Goal: Task Accomplishment & Management: Manage account settings

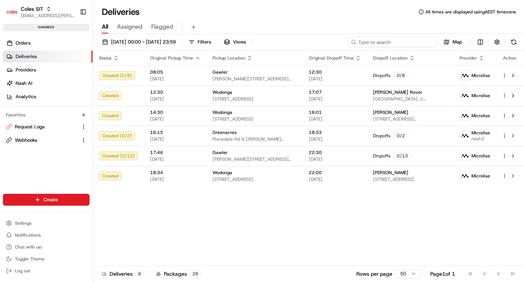
click at [383, 45] on input at bounding box center [392, 42] width 89 height 10
paste input "a216366039"
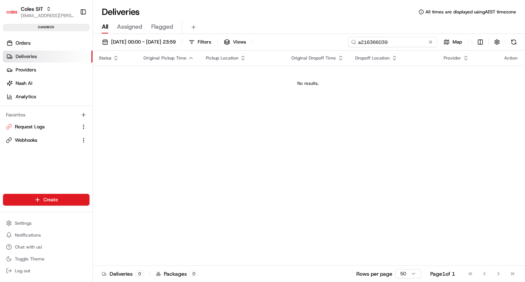
click at [361, 41] on input "a216366039" at bounding box center [392, 42] width 89 height 10
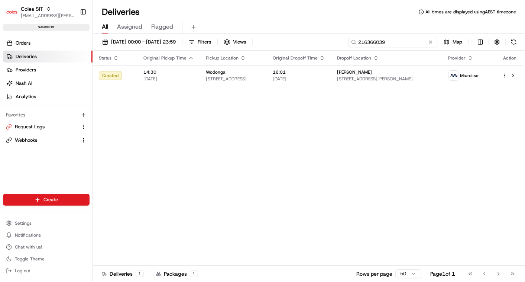
type input "216366039"
click at [40, 41] on link "Orders" at bounding box center [48, 43] width 90 height 12
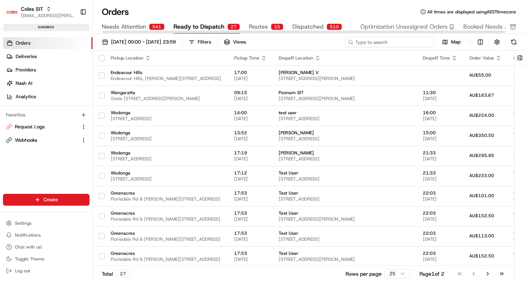
click at [382, 38] on input at bounding box center [389, 42] width 89 height 10
paste input "a216366039"
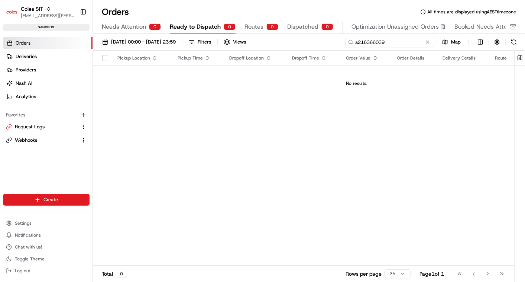
click at [355, 40] on input "a216366039" at bounding box center [389, 42] width 89 height 10
type input "216366039"
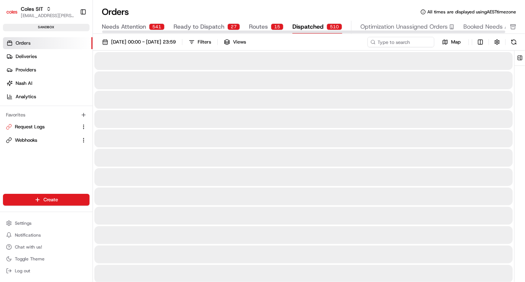
click at [288, 25] on div "Needs Attention 541 Ready to Dispatch 27 Routes 15 Dispatched 510 Optimization …" at bounding box center [327, 27] width 451 height 13
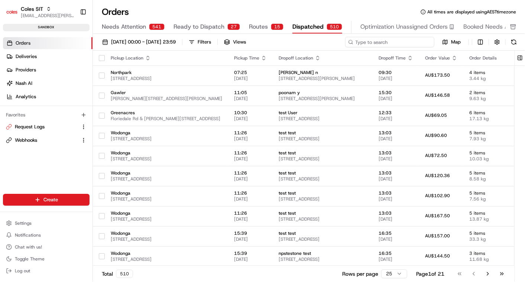
click at [379, 40] on input at bounding box center [389, 42] width 89 height 10
paste input "a216366039"
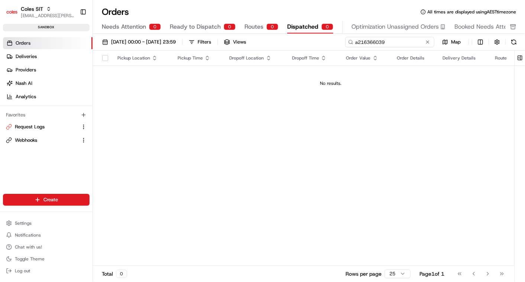
click at [358, 45] on input "a216366039" at bounding box center [389, 42] width 89 height 10
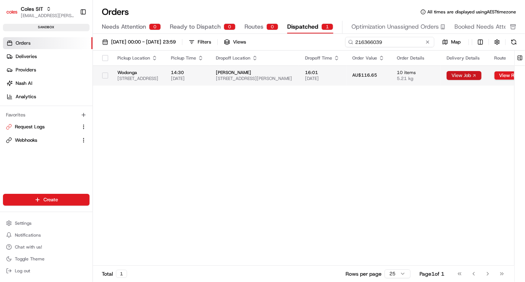
type input "216366039"
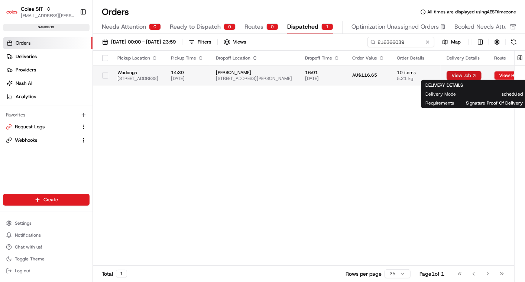
click at [482, 72] on button "View Job" at bounding box center [464, 75] width 35 height 9
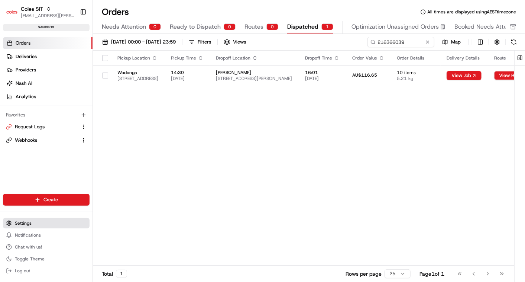
click at [27, 220] on span "Settings" at bounding box center [23, 223] width 17 height 6
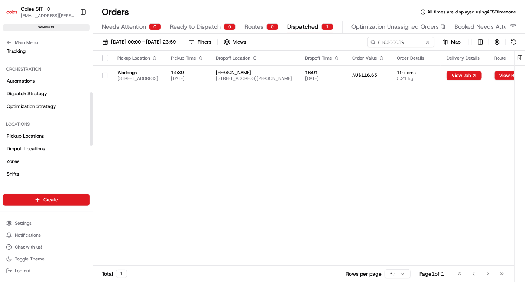
scroll to position [112, 0]
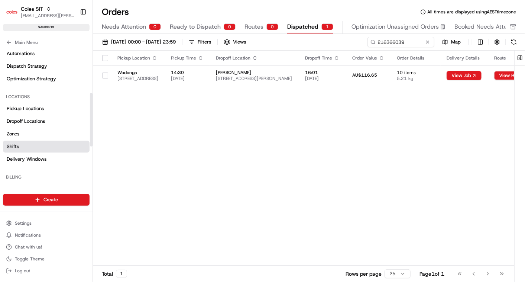
click at [32, 144] on link "Shifts" at bounding box center [46, 147] width 87 height 12
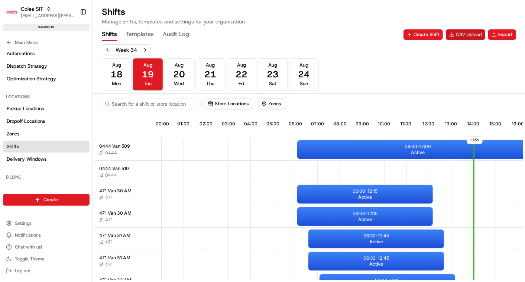
click at [461, 32] on button "CSV Upload" at bounding box center [465, 34] width 39 height 10
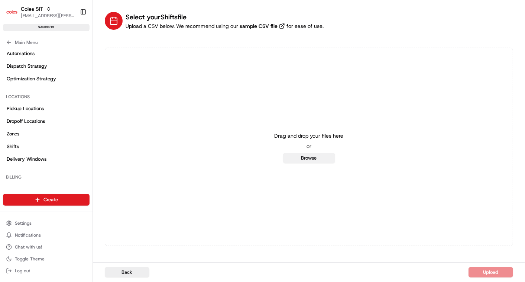
click at [309, 158] on button "Browse" at bounding box center [309, 158] width 52 height 10
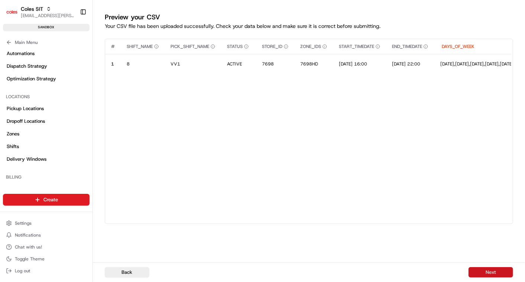
click at [480, 269] on button "Next" at bounding box center [491, 272] width 45 height 10
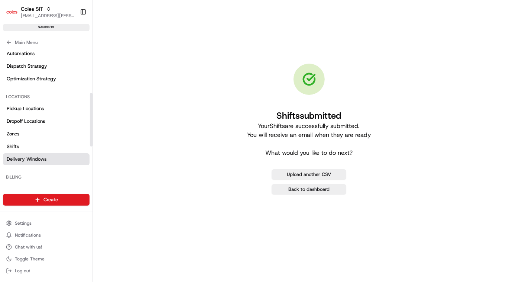
click at [35, 158] on span "Delivery Windows" at bounding box center [27, 159] width 40 height 7
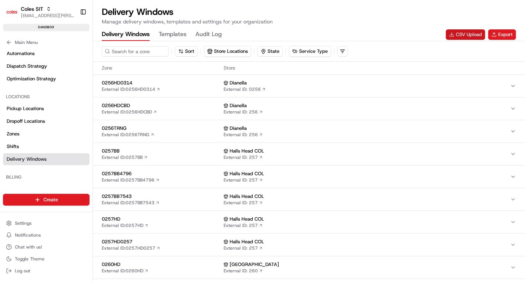
click at [461, 32] on button "CSV Upload" at bounding box center [465, 34] width 39 height 10
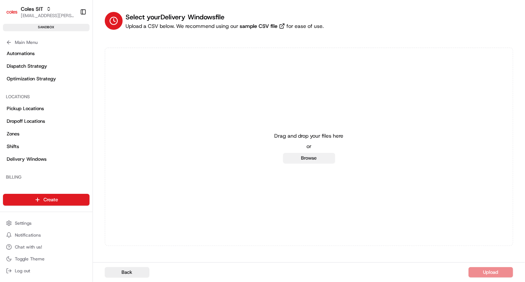
click at [316, 155] on button "Browse" at bounding box center [309, 158] width 52 height 10
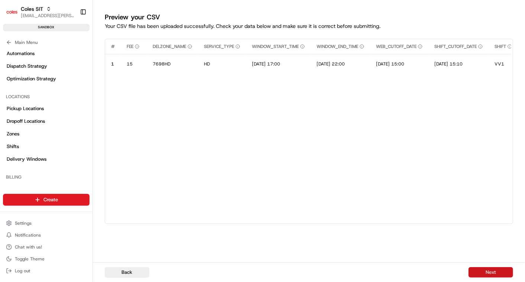
click at [487, 272] on button "Next" at bounding box center [491, 272] width 45 height 10
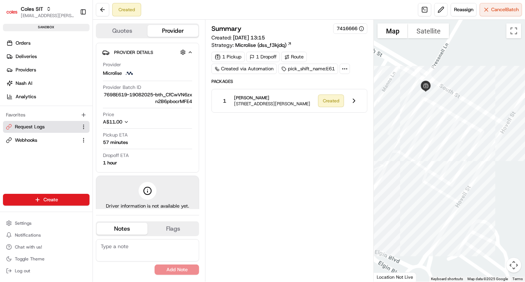
click at [38, 129] on button "Request Logs" at bounding box center [46, 127] width 87 height 12
click at [484, 13] on button "Cancel Batch" at bounding box center [501, 9] width 42 height 13
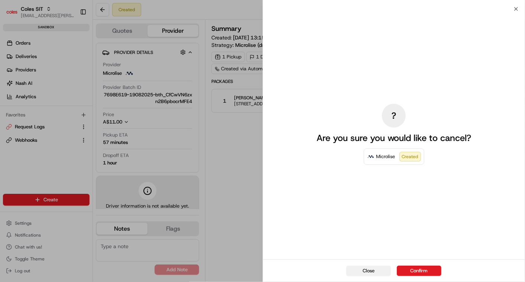
click at [374, 271] on button "Close" at bounding box center [368, 270] width 45 height 10
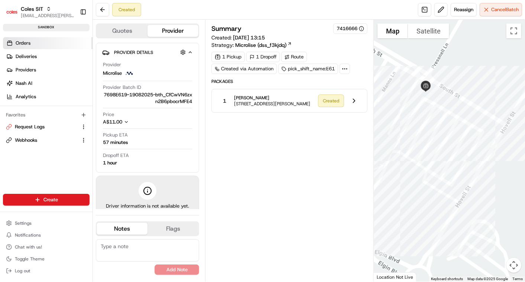
click at [19, 44] on span "Orders" at bounding box center [23, 43] width 15 height 7
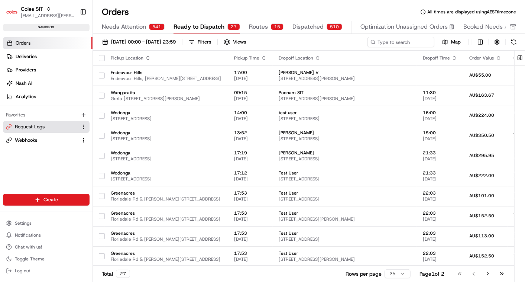
click at [48, 128] on link "Request Logs" at bounding box center [42, 126] width 72 height 7
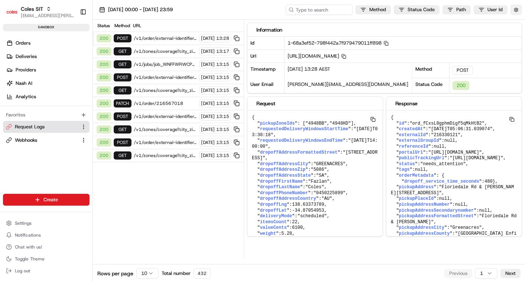
click at [518, 10] on button "button" at bounding box center [517, 9] width 12 height 10
click at [517, 22] on button "Display Only Provider Logs" at bounding box center [517, 23] width 6 height 6
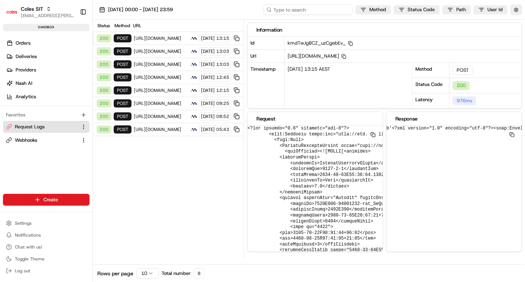
click at [300, 12] on input at bounding box center [308, 9] width 89 height 10
paste input "job_WNFFWRWCP4gTQjzaqhxmk9"
type input "job_WNFFWRWCP4gTQjzaqhxmk9"
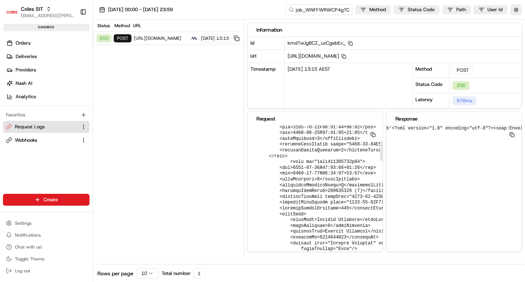
scroll to position [0, 0]
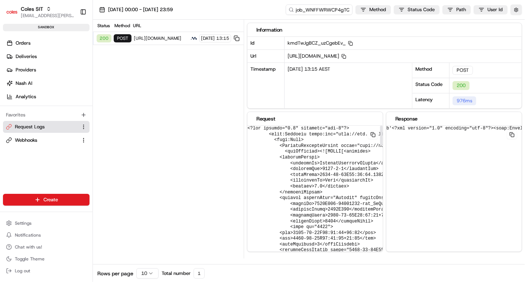
click at [172, 106] on div "Status Method URL 200 POST https://cert.microlise.com/COLES/TMCWebService/TMCWe…" at bounding box center [168, 139] width 151 height 239
click at [197, 148] on div "Status Method URL 200 POST https://cert.microlise.com/COLES/TMCWebService/TMCWe…" at bounding box center [168, 139] width 151 height 239
click at [27, 43] on span "Orders" at bounding box center [23, 43] width 15 height 7
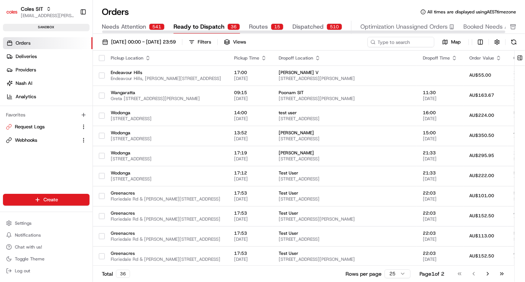
click at [195, 28] on span "Ready to Dispatch" at bounding box center [199, 26] width 51 height 9
click at [384, 35] on div "01/08/2025 00:00 - 31/08/2025 23:59 Filters Views Map Pickup Location Pickup Ti…" at bounding box center [309, 160] width 432 height 253
click at [382, 39] on input at bounding box center [389, 42] width 89 height 10
paste input "216618131"
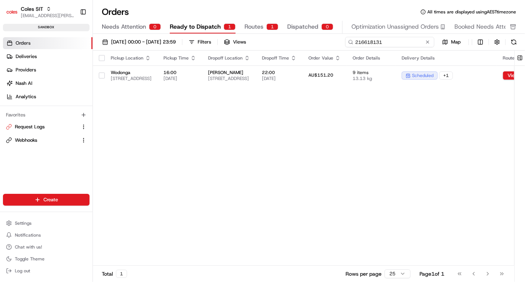
type input "216618131"
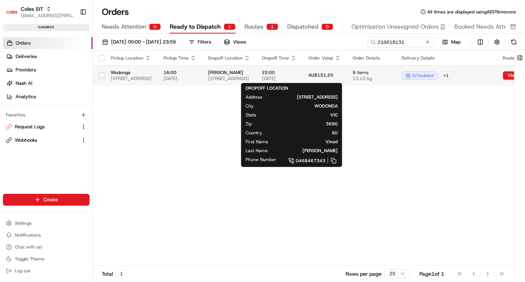
click at [250, 76] on span "[STREET_ADDRESS]" at bounding box center [229, 78] width 42 height 6
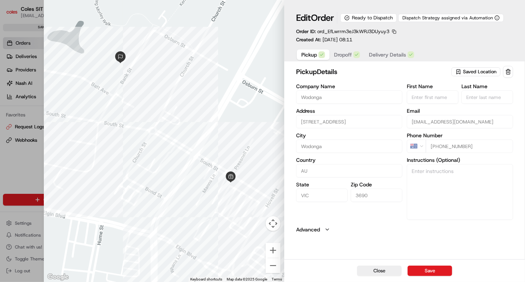
click at [345, 58] on span "Dropoff" at bounding box center [343, 54] width 18 height 7
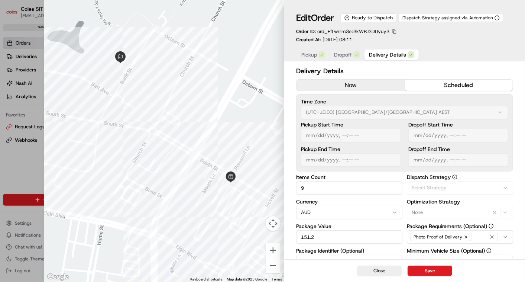
click at [379, 54] on span "Delivery Details" at bounding box center [387, 54] width 37 height 7
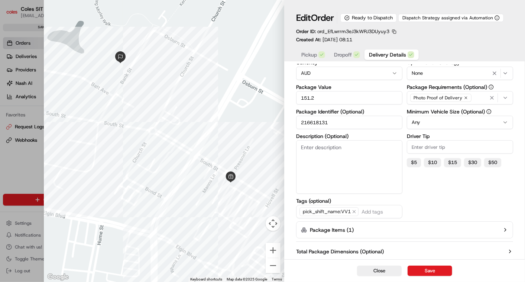
scroll to position [152, 0]
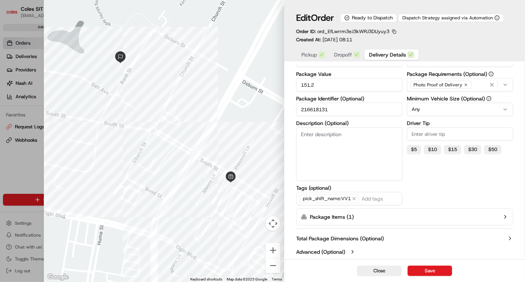
click at [461, 222] on button "Package Items ( 1 )" at bounding box center [404, 216] width 217 height 17
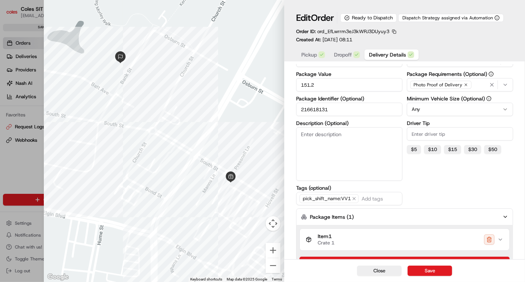
click at [468, 237] on div "Item 1 Crate 1" at bounding box center [402, 239] width 192 height 13
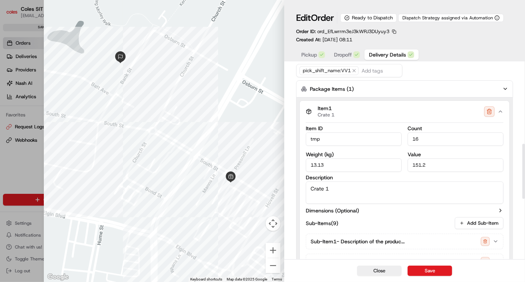
scroll to position [281, 0]
click at [393, 271] on button "Close" at bounding box center [379, 270] width 45 height 10
type input "1"
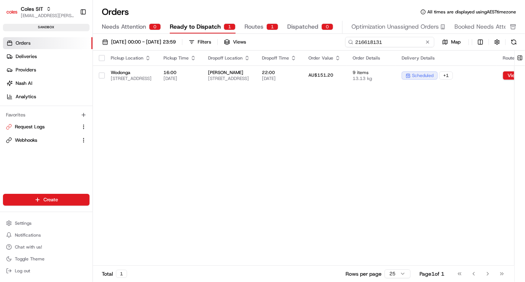
click at [388, 41] on input "216618131" at bounding box center [389, 42] width 89 height 10
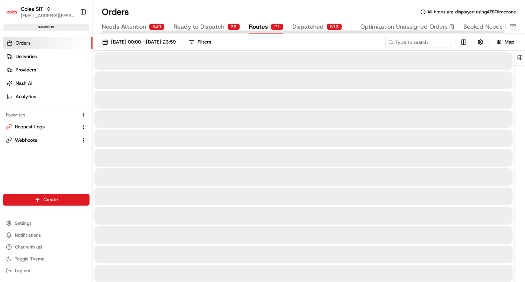
click at [257, 22] on span "Routes" at bounding box center [258, 26] width 19 height 9
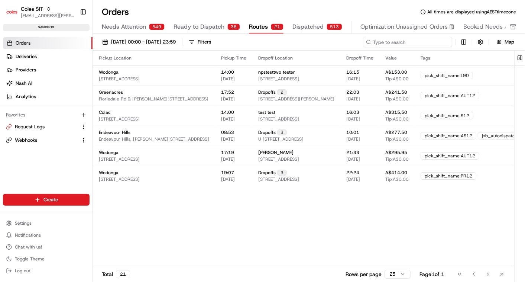
click at [396, 42] on input at bounding box center [407, 42] width 89 height 10
paste input "216618131"
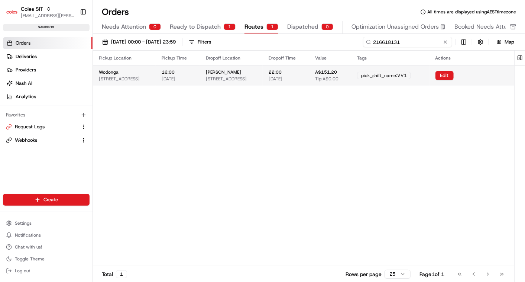
type input "216618131"
click at [303, 72] on div "22:00 19/08/2025" at bounding box center [286, 75] width 35 height 13
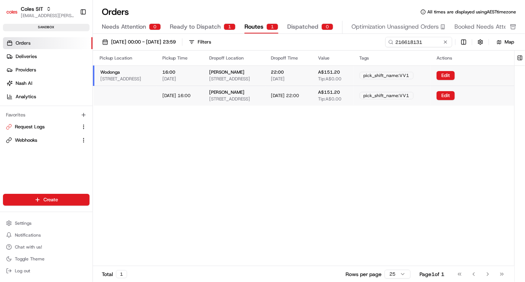
click at [284, 73] on span "22:00" at bounding box center [277, 72] width 13 height 6
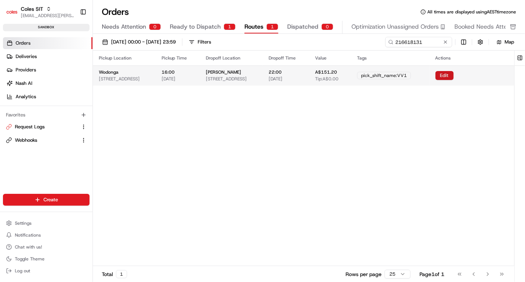
click at [454, 75] on button "Edit" at bounding box center [445, 75] width 18 height 9
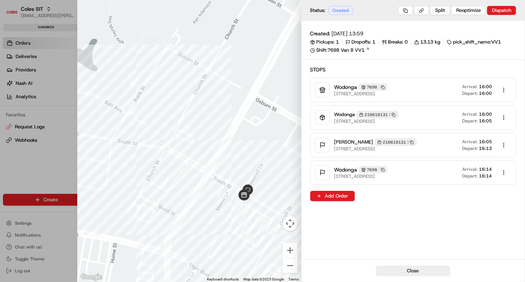
click at [399, 276] on div "Close" at bounding box center [413, 270] width 224 height 23
click at [402, 273] on button "Close" at bounding box center [413, 270] width 74 height 10
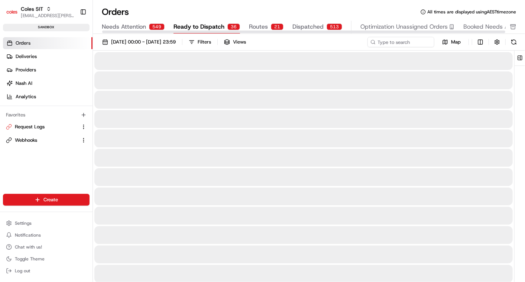
click at [206, 23] on span "Ready to Dispatch" at bounding box center [199, 26] width 51 height 9
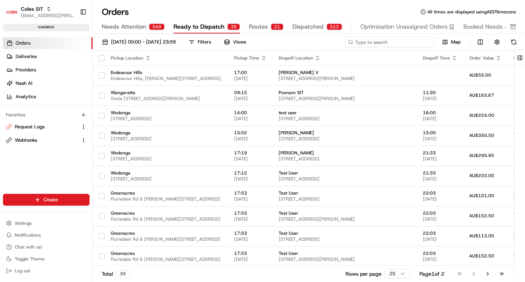
click at [387, 42] on input at bounding box center [389, 42] width 89 height 10
paste input "216618131"
type input "216618131"
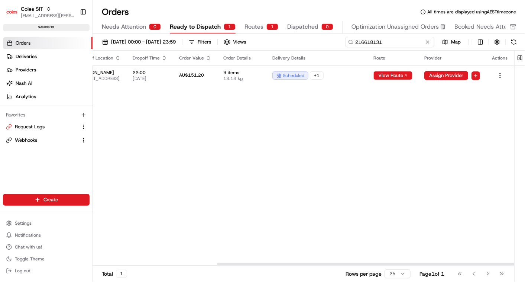
scroll to position [0, 213]
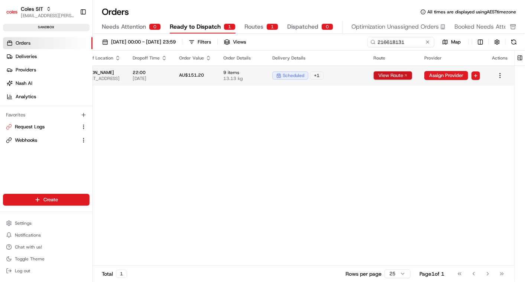
click at [379, 75] on button "View Route" at bounding box center [393, 75] width 39 height 9
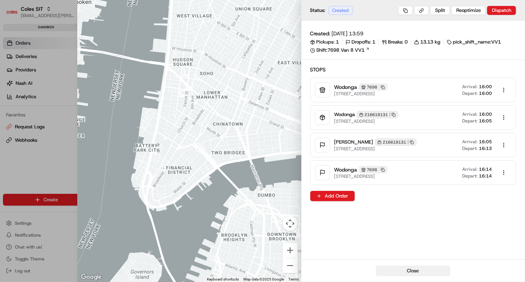
click at [405, 268] on button "Close" at bounding box center [413, 270] width 74 height 10
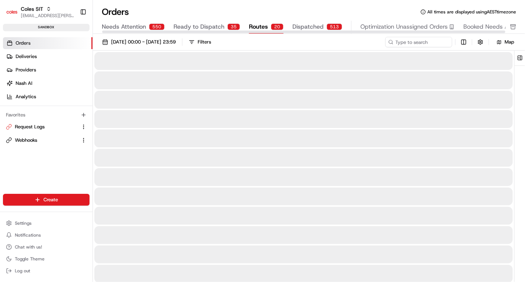
click at [258, 29] on span "Routes" at bounding box center [258, 26] width 19 height 9
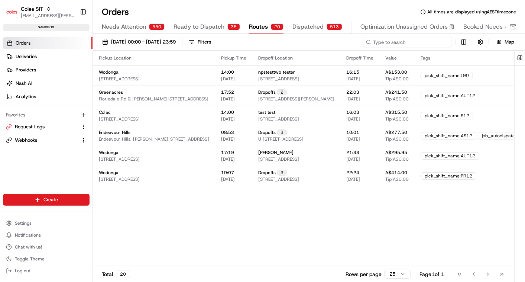
click at [400, 42] on input at bounding box center [407, 42] width 89 height 10
paste input "216618131"
type input "216618131"
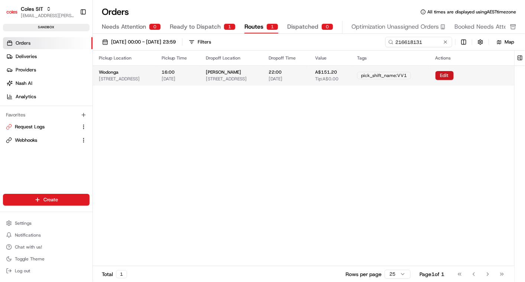
click at [454, 74] on button "Edit" at bounding box center [445, 75] width 18 height 9
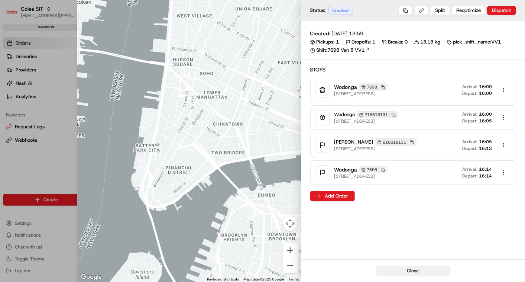
click at [398, 274] on button "Close" at bounding box center [413, 270] width 74 height 10
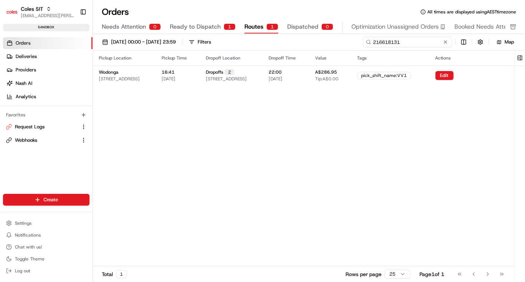
click at [401, 41] on input "216618131" at bounding box center [407, 42] width 89 height 10
paste input
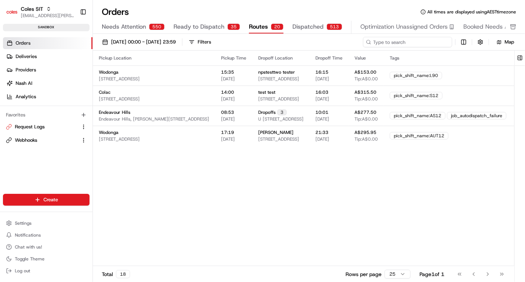
paste input "a216626067"
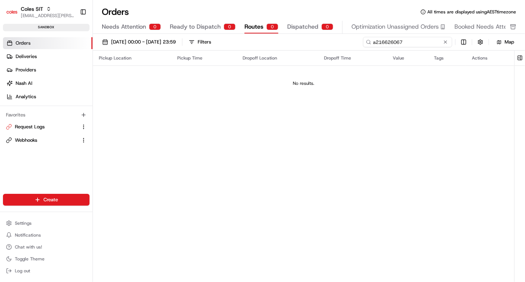
click at [375, 39] on input "a216626067" at bounding box center [407, 42] width 89 height 10
type input "216626067"
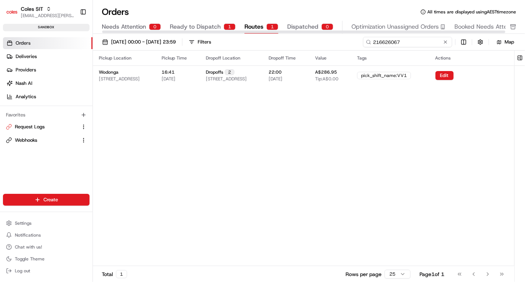
click at [389, 39] on input "216626067" at bounding box center [407, 42] width 89 height 10
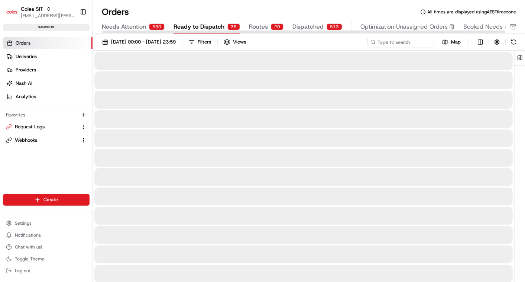
click at [204, 25] on span "Ready to Dispatch" at bounding box center [199, 26] width 51 height 9
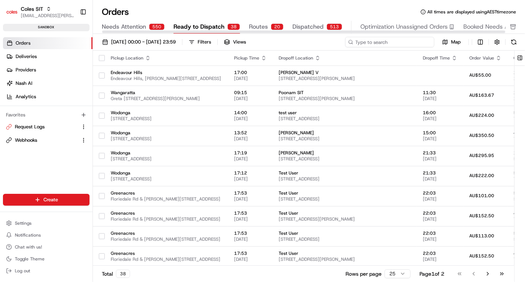
click at [402, 38] on input at bounding box center [389, 42] width 89 height 10
paste input "216626067"
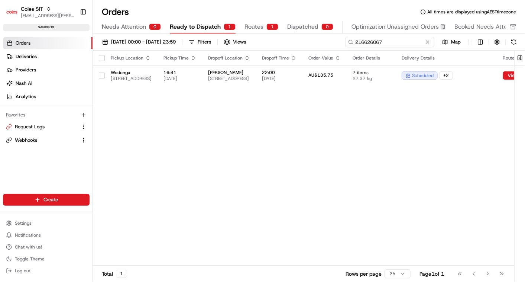
type input "216626067"
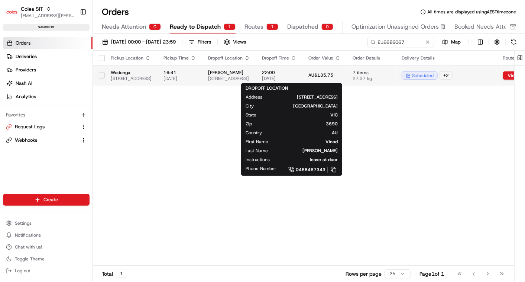
click at [250, 78] on span "13 Toy Ct, WEST WODONGA, VIC 3690, AU" at bounding box center [229, 78] width 42 height 6
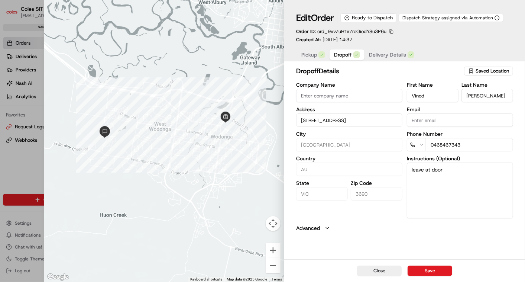
click at [344, 56] on span "Dropoff" at bounding box center [343, 54] width 18 height 7
click at [374, 276] on div "Close Save" at bounding box center [404, 270] width 241 height 23
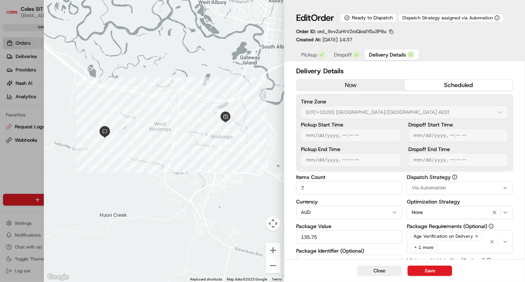
click at [390, 53] on span "Delivery Details" at bounding box center [387, 54] width 37 height 7
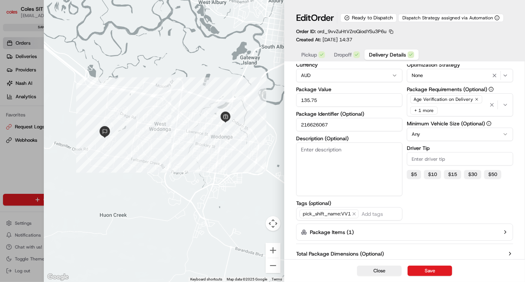
scroll to position [152, 0]
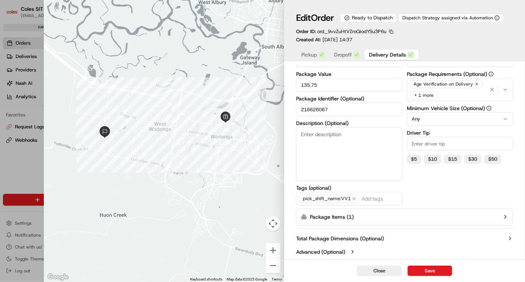
click at [499, 218] on button "Package Items ( 1 )" at bounding box center [404, 216] width 217 height 17
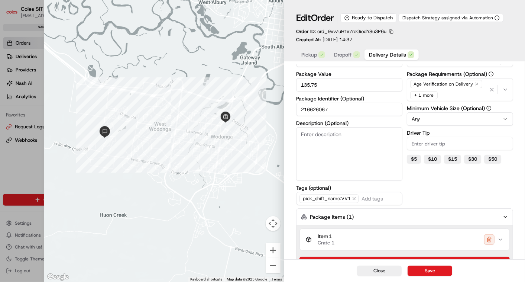
click at [500, 238] on icon "button" at bounding box center [501, 239] width 6 height 6
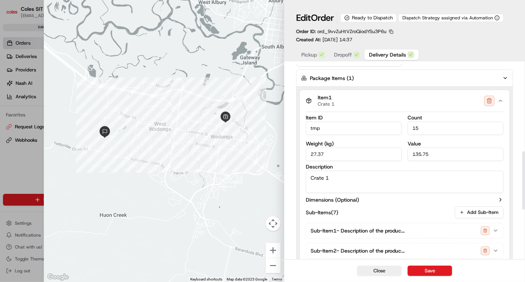
scroll to position [291, 0]
click at [387, 273] on button "Close" at bounding box center [379, 270] width 45 height 10
type input "1"
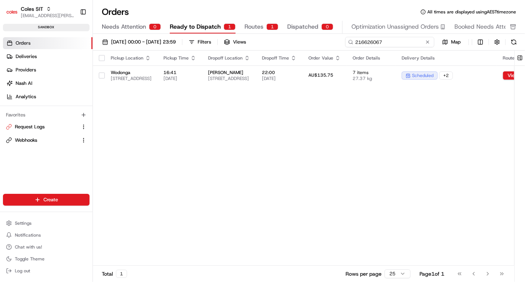
click at [390, 45] on input "216626067" at bounding box center [389, 42] width 89 height 10
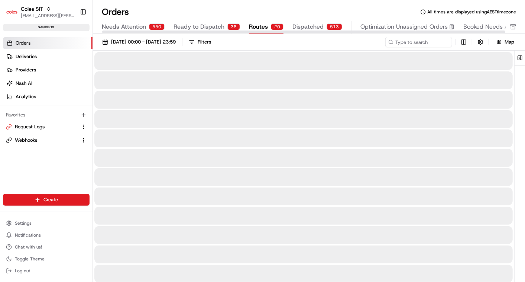
click at [249, 28] on span "Routes" at bounding box center [258, 26] width 19 height 9
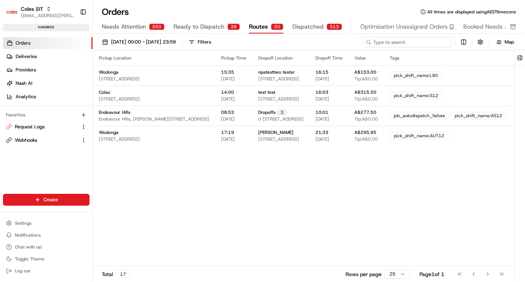
click at [407, 39] on input at bounding box center [407, 42] width 89 height 10
paste input "216626067"
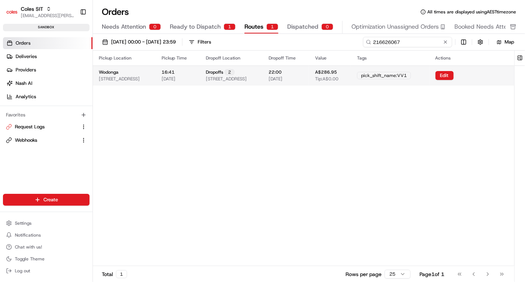
type input "216626067"
click at [454, 74] on button "Edit" at bounding box center [445, 75] width 18 height 9
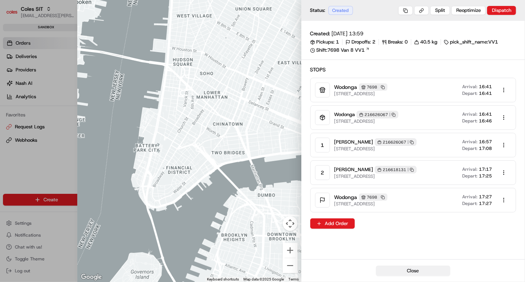
click at [404, 268] on button "Close" at bounding box center [413, 270] width 74 height 10
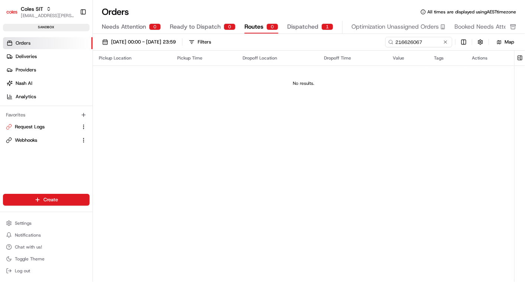
click at [39, 41] on link "Orders" at bounding box center [48, 43] width 90 height 12
click at [20, 41] on span "Orders" at bounding box center [23, 43] width 15 height 7
click at [405, 39] on input "216626067" at bounding box center [407, 42] width 89 height 10
paste input
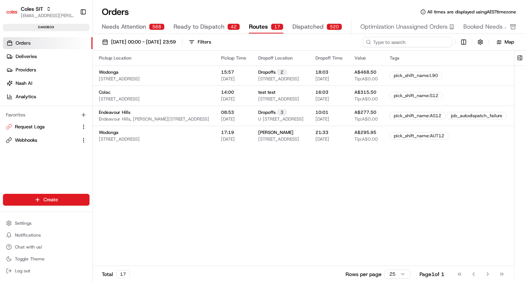
paste input "a216618131"
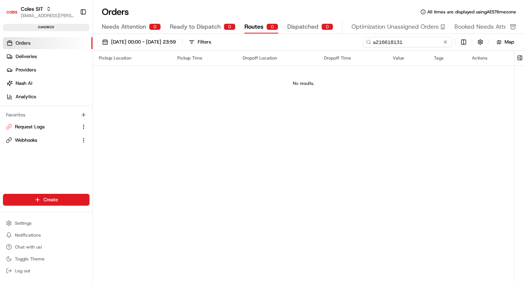
click at [377, 41] on input "a216618131" at bounding box center [407, 42] width 89 height 10
type input "216618131"
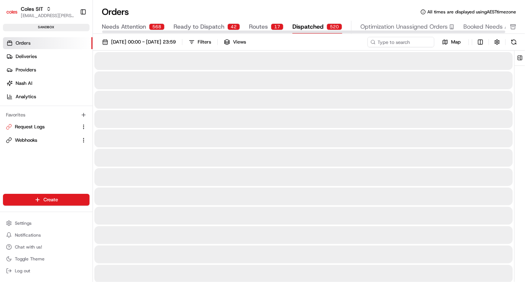
click at [309, 25] on span "Dispatched" at bounding box center [308, 26] width 31 height 9
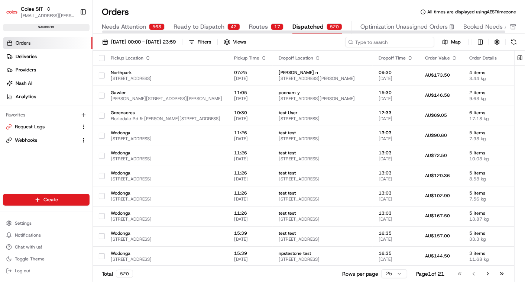
click at [393, 42] on input at bounding box center [389, 42] width 89 height 10
paste input "a216618131"
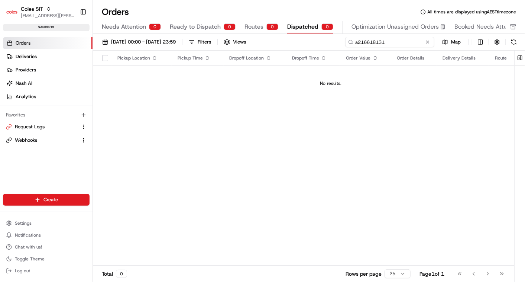
click at [358, 42] on input "a216618131" at bounding box center [389, 42] width 89 height 10
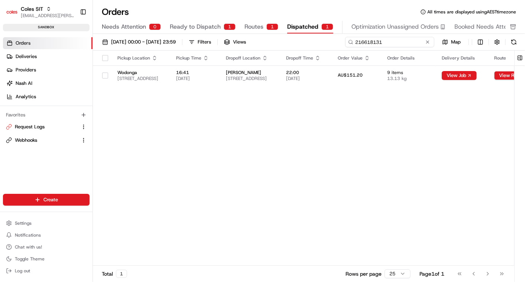
click at [371, 42] on input "216618131" at bounding box center [389, 42] width 89 height 10
type input "216618131"
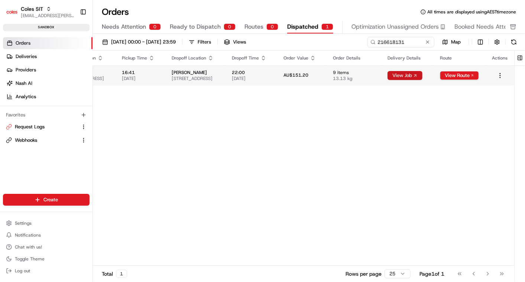
click at [413, 74] on button "View Job" at bounding box center [405, 75] width 35 height 9
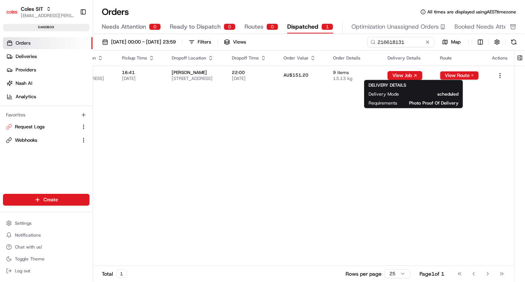
click at [307, 94] on div "Pickup Location Pickup Time Dropoff Location Dropoff Time Order Value Order Det…" at bounding box center [277, 158] width 476 height 215
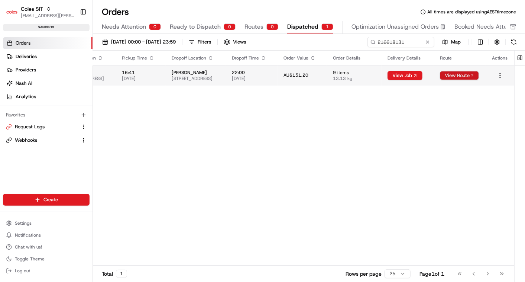
click at [459, 74] on button "View Route" at bounding box center [459, 75] width 39 height 9
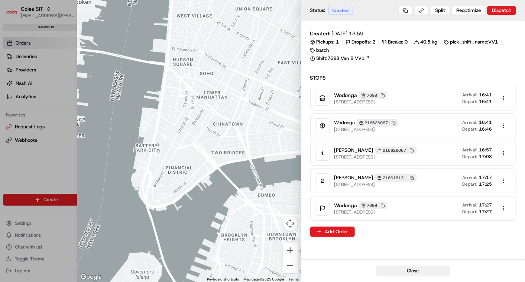
click at [404, 268] on button "Close" at bounding box center [413, 270] width 74 height 10
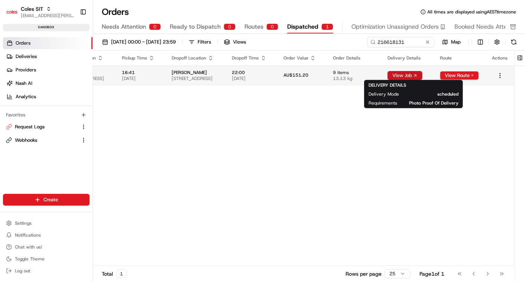
click at [412, 75] on button "View Job" at bounding box center [405, 75] width 35 height 9
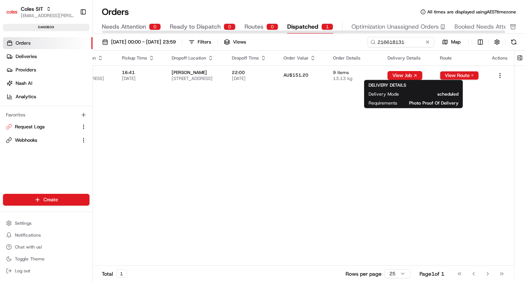
click at [304, 26] on span "Dispatched" at bounding box center [302, 26] width 31 height 9
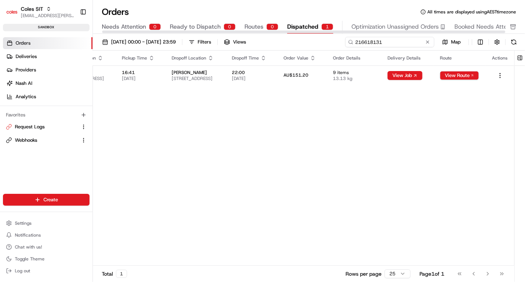
click at [388, 45] on input "216618131" at bounding box center [389, 42] width 89 height 10
paste input "a216626067"
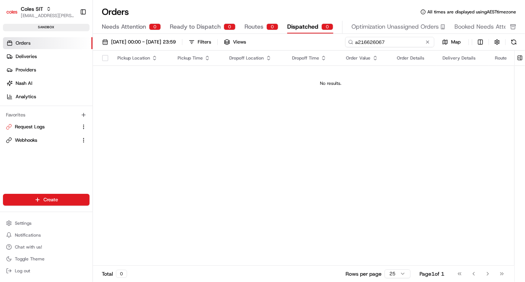
click at [356, 42] on input "a216626067" at bounding box center [389, 42] width 89 height 10
type input "216626067"
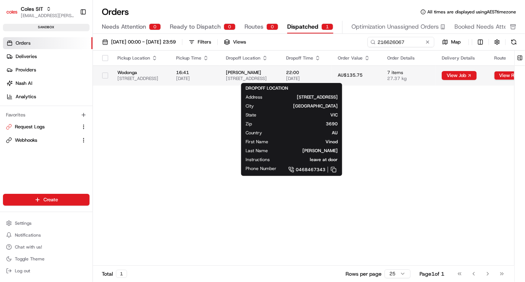
click at [274, 79] on span "13 Toy Ct, WEST WODONGA, VIC 3690, AU" at bounding box center [250, 78] width 48 height 6
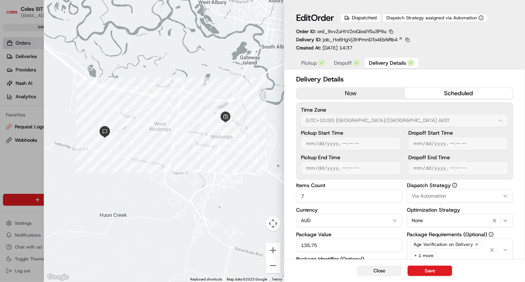
click at [364, 269] on button "Close" at bounding box center [379, 270] width 45 height 10
type input "1"
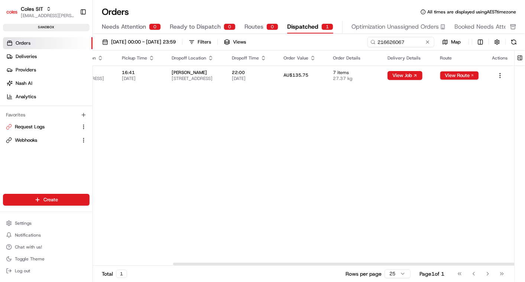
scroll to position [0, 105]
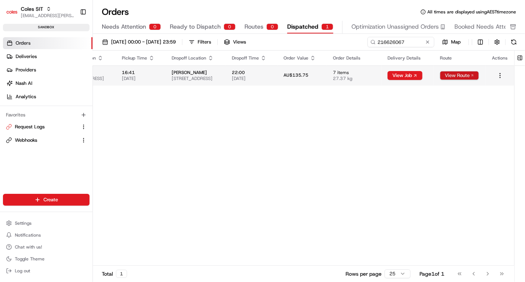
click at [464, 76] on button "View Route" at bounding box center [459, 75] width 39 height 9
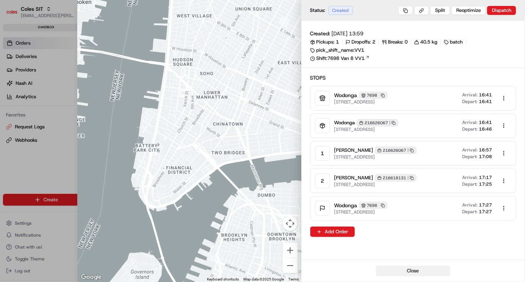
click at [409, 265] on button "Close" at bounding box center [413, 270] width 74 height 10
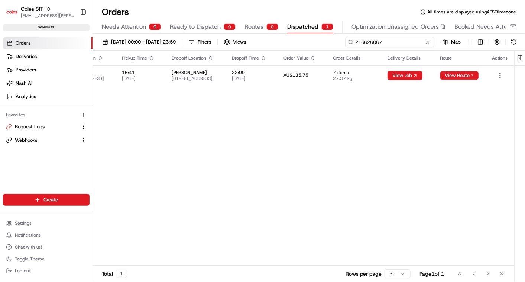
click at [391, 41] on input "216626067" at bounding box center [389, 42] width 89 height 10
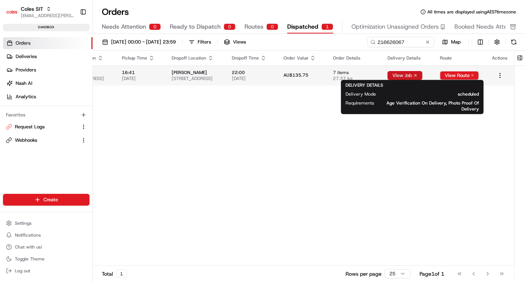
click at [406, 76] on button "View Job" at bounding box center [405, 75] width 35 height 9
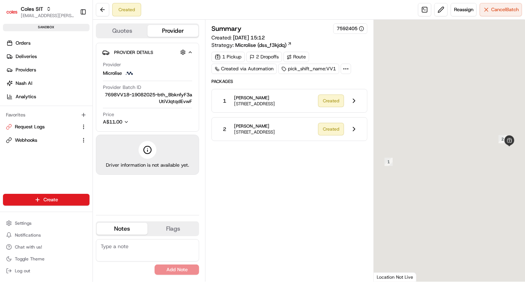
click at [412, 75] on div at bounding box center [449, 151] width 151 height 262
drag, startPoint x: 0, startPoint y: 0, endPoint x: 412, endPoint y: 75, distance: 418.7
click at [412, 75] on div at bounding box center [449, 151] width 151 height 262
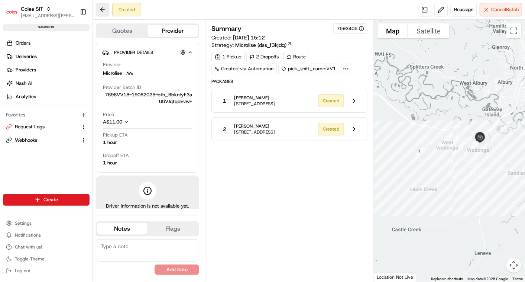
click at [104, 12] on button at bounding box center [102, 9] width 13 height 13
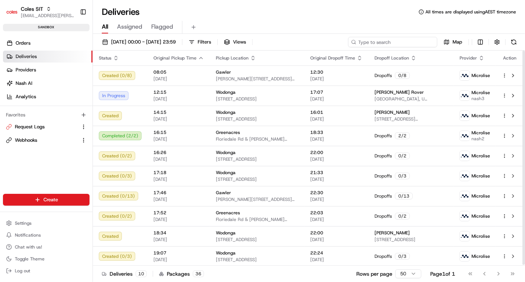
click at [388, 39] on input at bounding box center [392, 42] width 89 height 10
click at [34, 43] on link "Orders" at bounding box center [48, 43] width 90 height 12
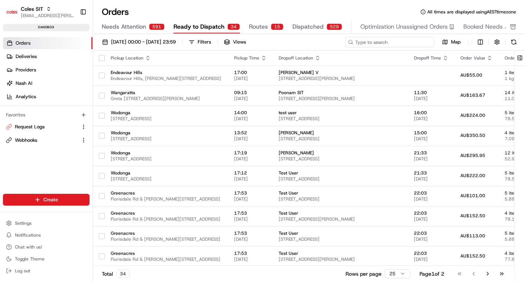
click at [392, 41] on input at bounding box center [389, 42] width 89 height 10
paste input "a216626067"
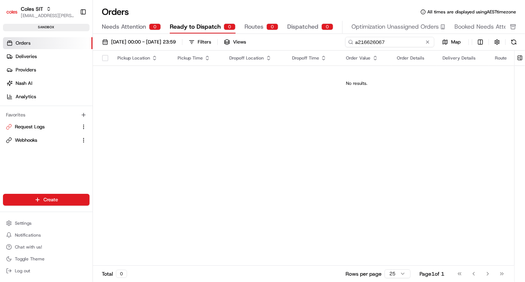
click at [356, 42] on input "a216626067" at bounding box center [389, 42] width 89 height 10
type input "216626067"
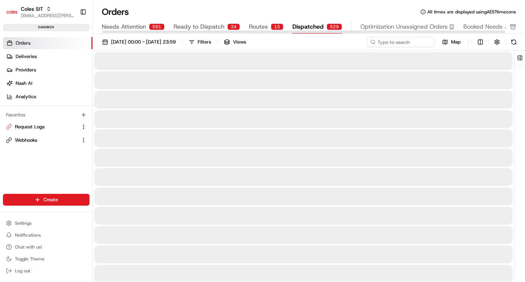
click at [307, 24] on span "Dispatched" at bounding box center [308, 26] width 31 height 9
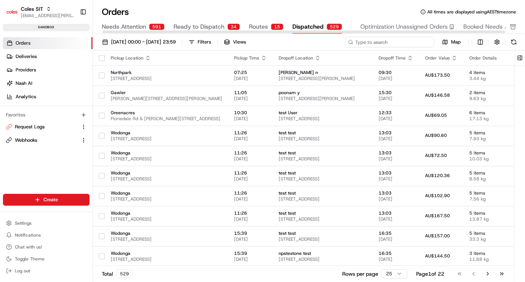
click at [386, 41] on input at bounding box center [389, 42] width 89 height 10
paste input "a216626067"
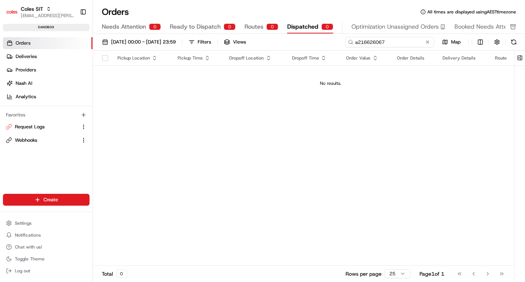
click at [357, 40] on input "a216626067" at bounding box center [389, 42] width 89 height 10
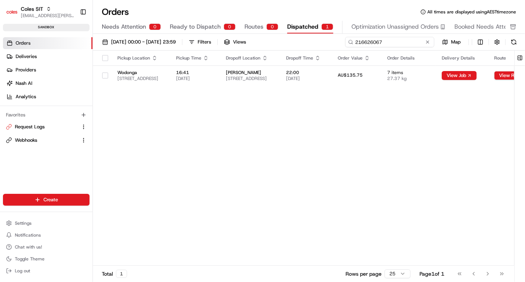
click at [366, 41] on input "216626067" at bounding box center [389, 42] width 89 height 10
paste input "a216618131"
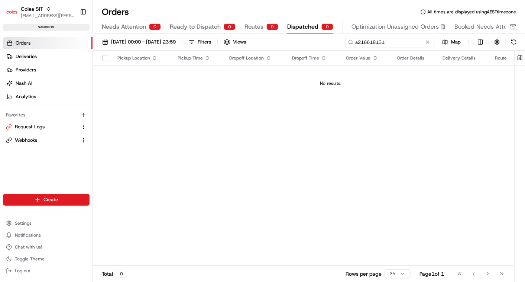
click at [357, 42] on input "a216618131" at bounding box center [389, 42] width 89 height 10
type input "216618131"
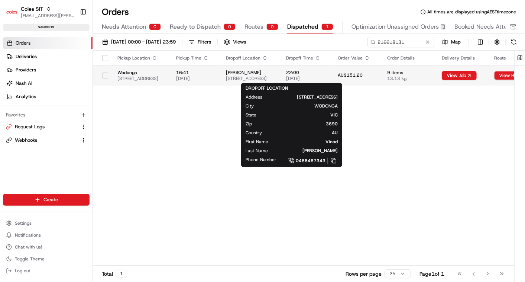
click at [274, 72] on span "[PERSON_NAME]" at bounding box center [250, 73] width 48 height 6
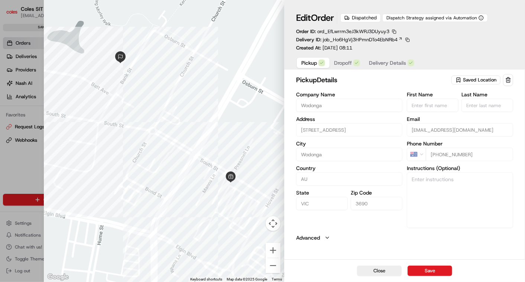
click at [376, 264] on div "Close Save" at bounding box center [404, 270] width 241 height 23
click at [376, 269] on button "Close" at bounding box center [379, 270] width 45 height 10
type input "+1"
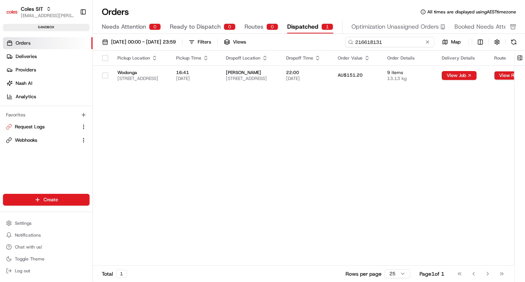
click at [399, 39] on input "216618131" at bounding box center [389, 42] width 89 height 10
paste input "a216626067"
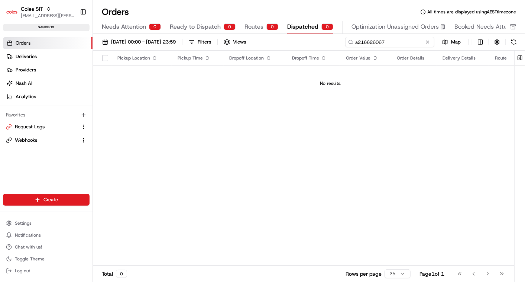
click at [359, 42] on input "a216626067" at bounding box center [389, 42] width 89 height 10
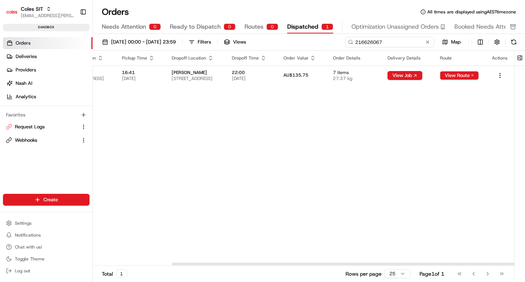
scroll to position [0, 98]
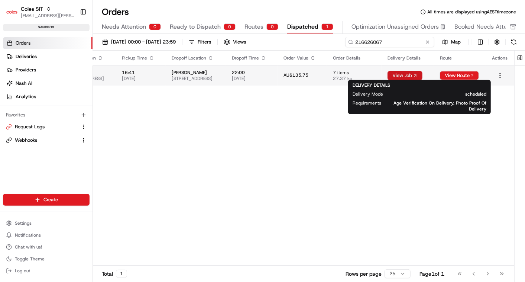
type input "216626067"
click at [423, 74] on button "View Job" at bounding box center [405, 75] width 35 height 9
